Goal: Information Seeking & Learning: Understand process/instructions

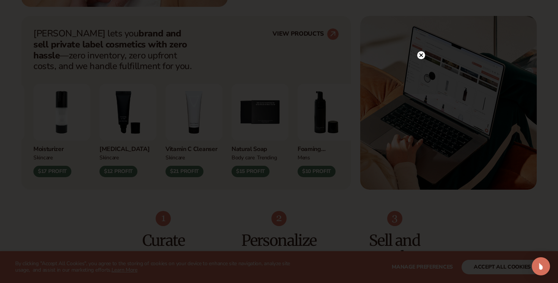
scroll to position [300, 0]
click at [417, 56] on icon at bounding box center [417, 55] width 4 height 4
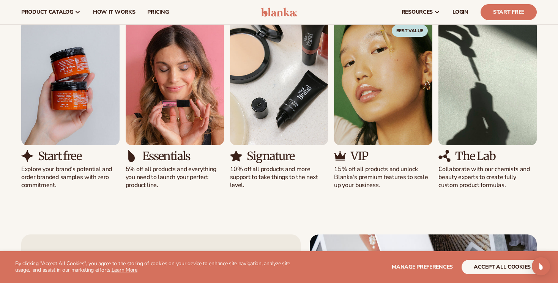
scroll to position [726, 0]
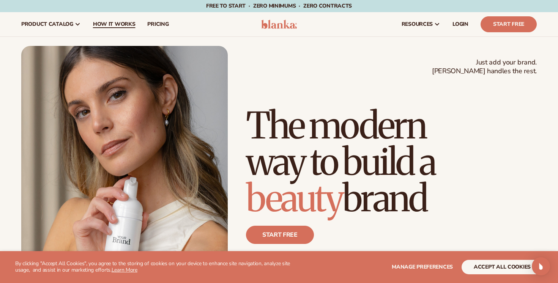
click at [116, 22] on span "How It Works" at bounding box center [114, 24] width 42 height 6
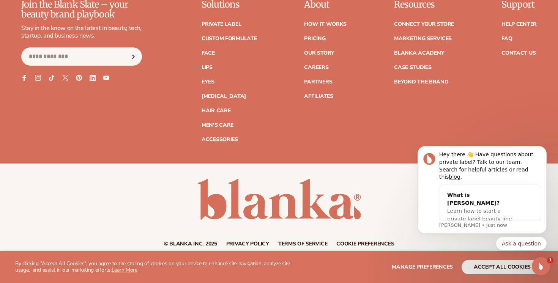
scroll to position [1763, 0]
